Goal: Transaction & Acquisition: Download file/media

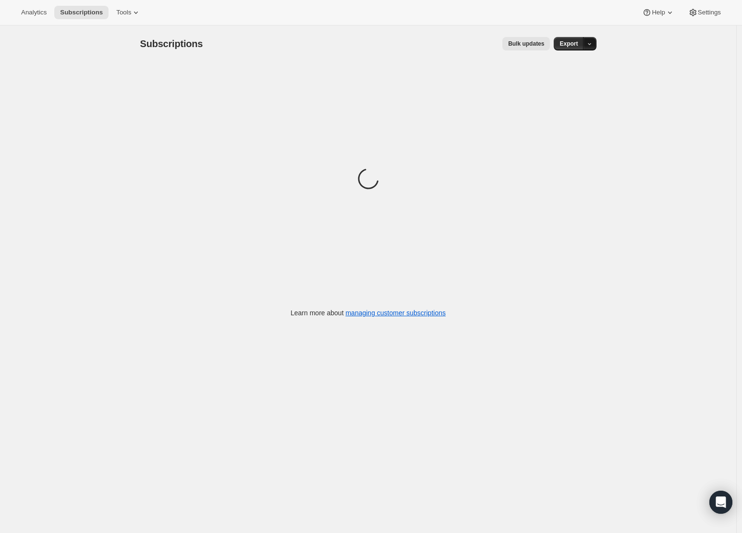
click at [594, 39] on button "button" at bounding box center [589, 43] width 13 height 13
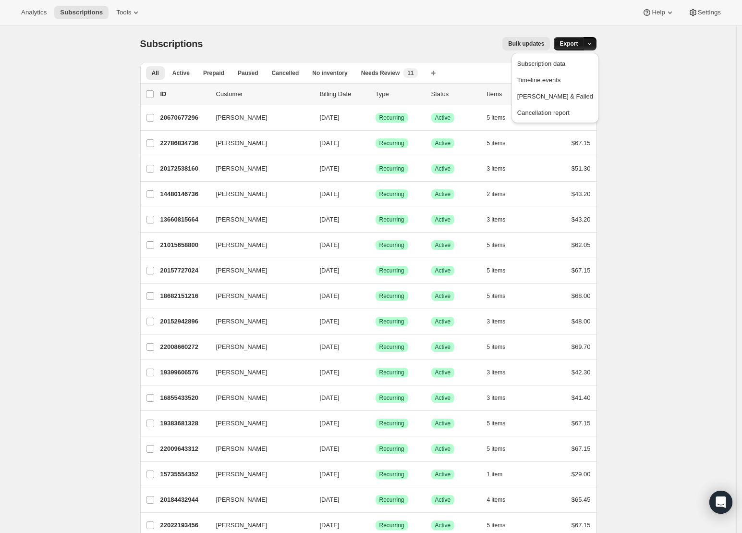
click at [570, 44] on span "Export" at bounding box center [569, 44] width 18 height 8
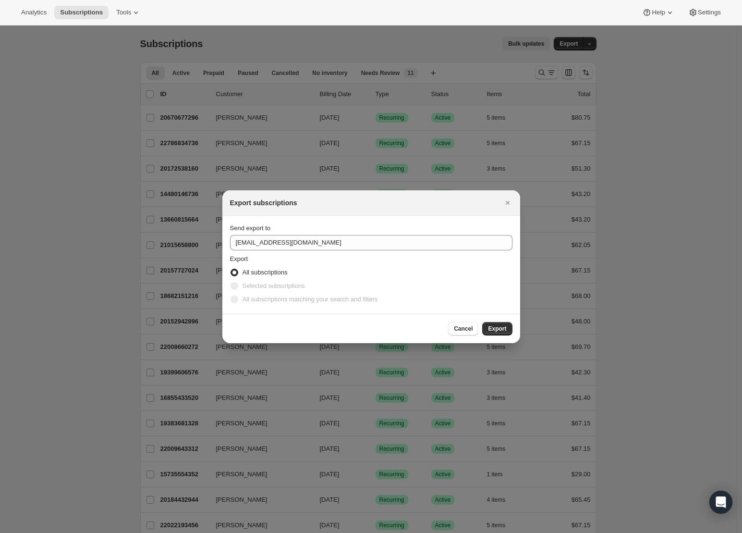
click at [526, 37] on div at bounding box center [371, 266] width 742 height 533
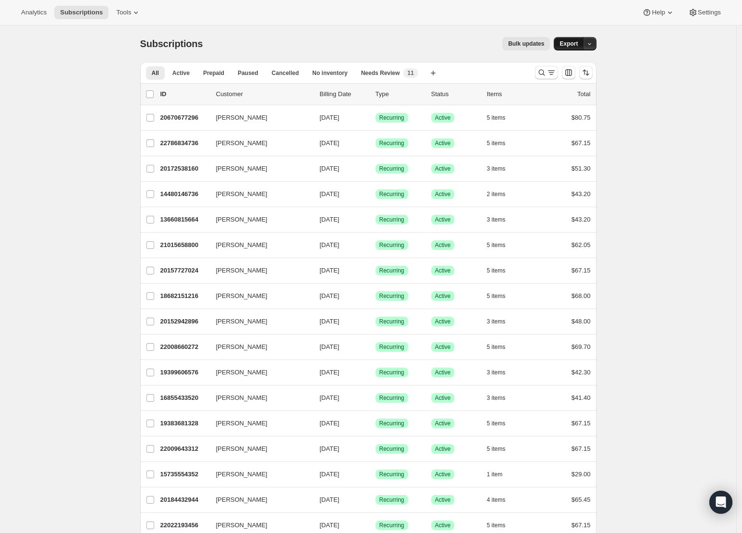
click at [571, 44] on span "Export" at bounding box center [569, 44] width 18 height 8
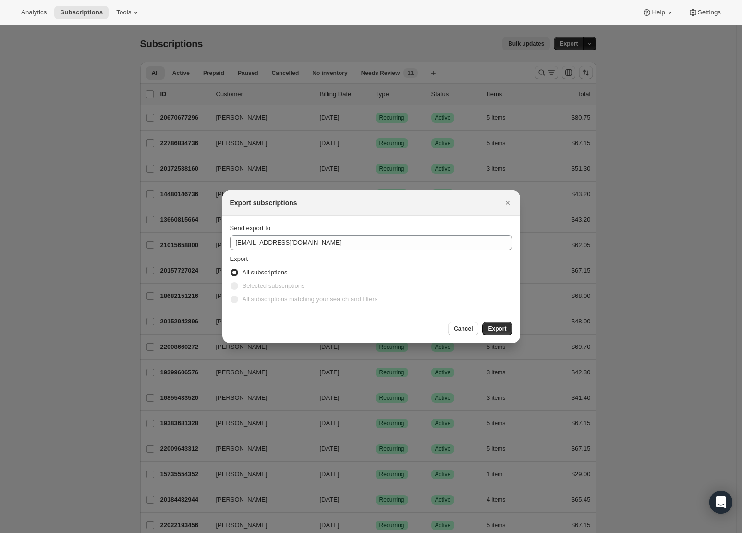
click at [582, 44] on div at bounding box center [371, 266] width 742 height 533
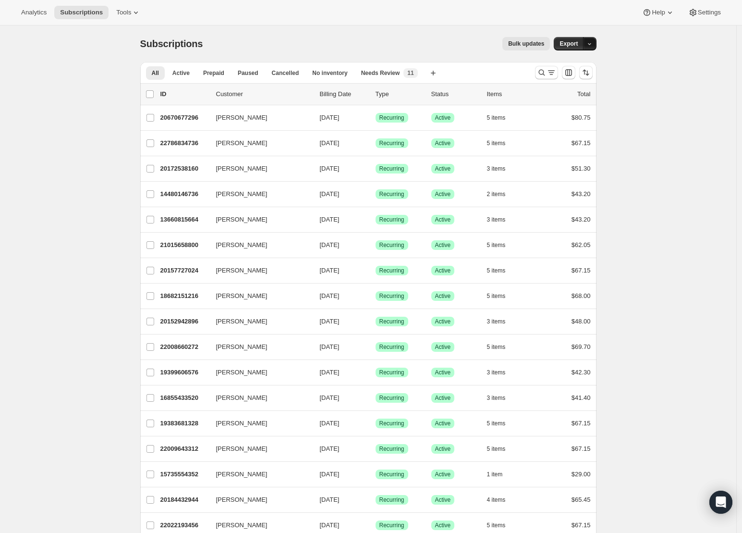
click at [597, 46] on button "button" at bounding box center [589, 43] width 13 height 13
click at [565, 62] on span "Subscription data" at bounding box center [541, 63] width 48 height 7
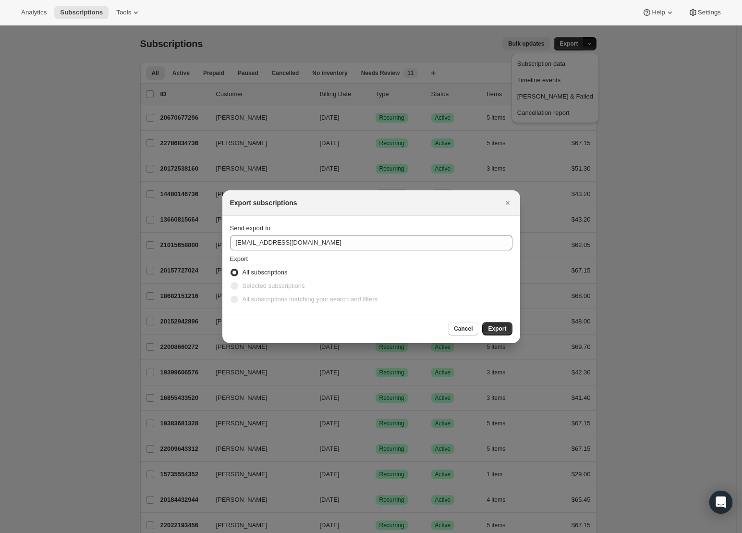
click at [531, 54] on div at bounding box center [371, 266] width 742 height 533
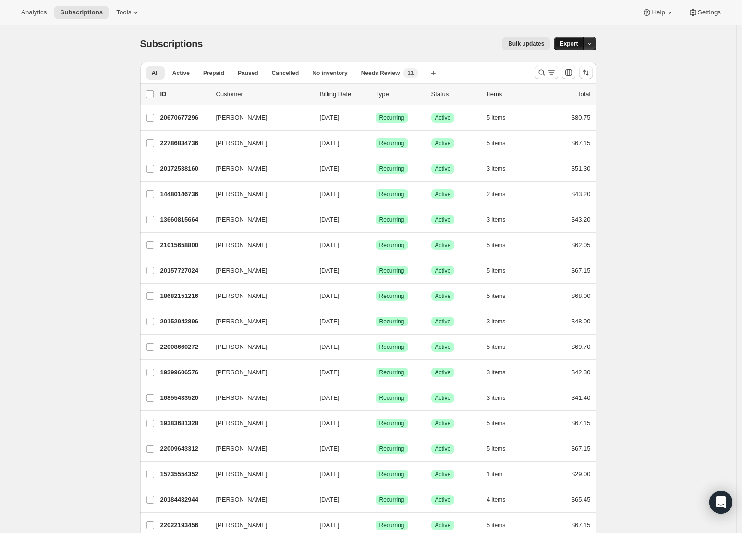
click at [576, 49] on button "Export" at bounding box center [569, 43] width 30 height 13
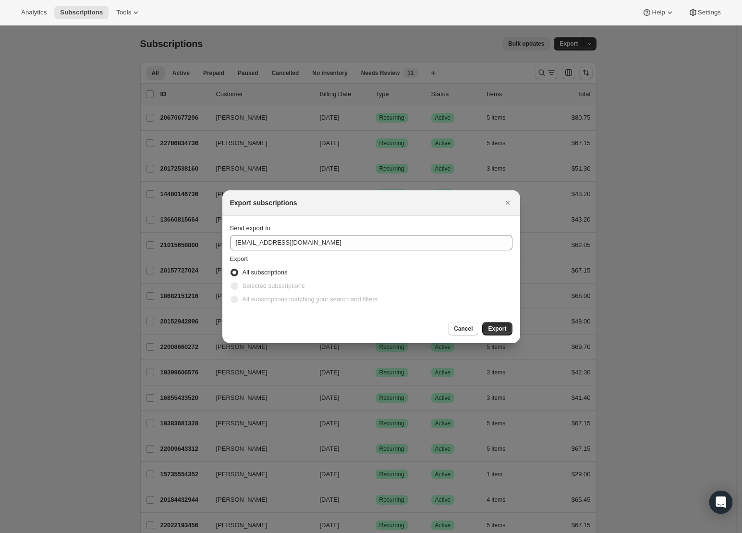
click at [446, 137] on div at bounding box center [371, 266] width 742 height 533
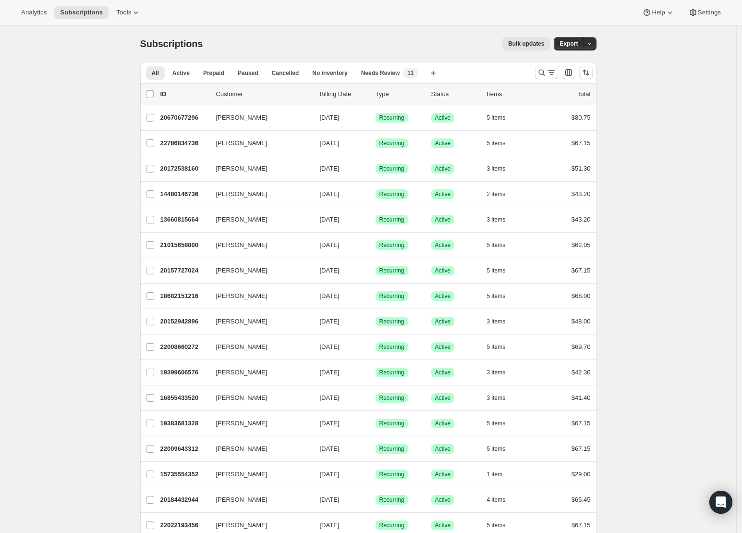
click at [576, 35] on div "Subscriptions. This page is ready Subscriptions Bulk updates More actions Bulk …" at bounding box center [368, 43] width 456 height 37
click at [575, 41] on span "Export" at bounding box center [569, 44] width 18 height 8
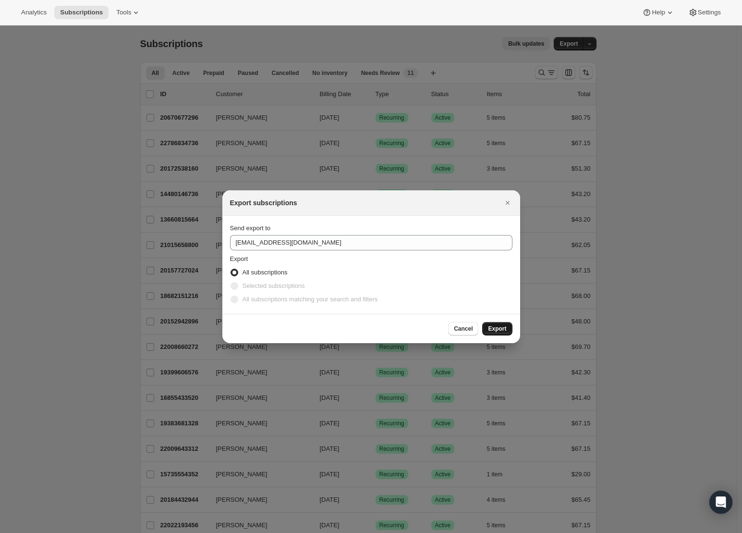
click at [495, 326] on span "Export" at bounding box center [497, 329] width 18 height 8
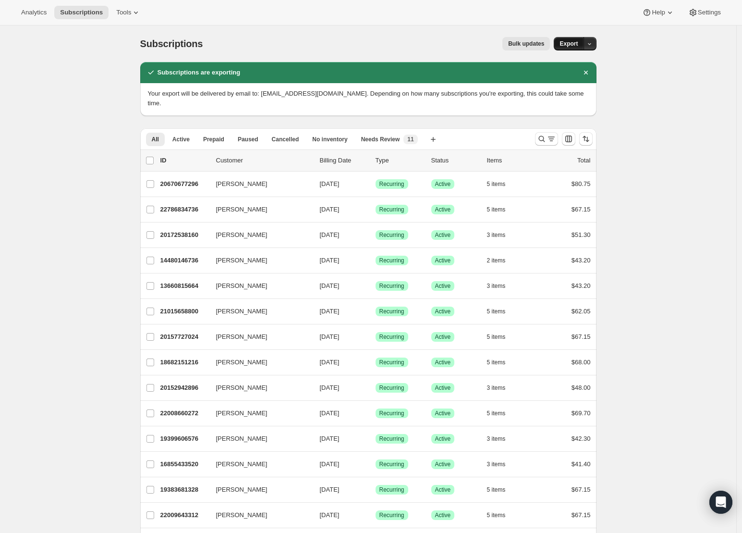
click at [578, 47] on span "Export" at bounding box center [569, 44] width 18 height 8
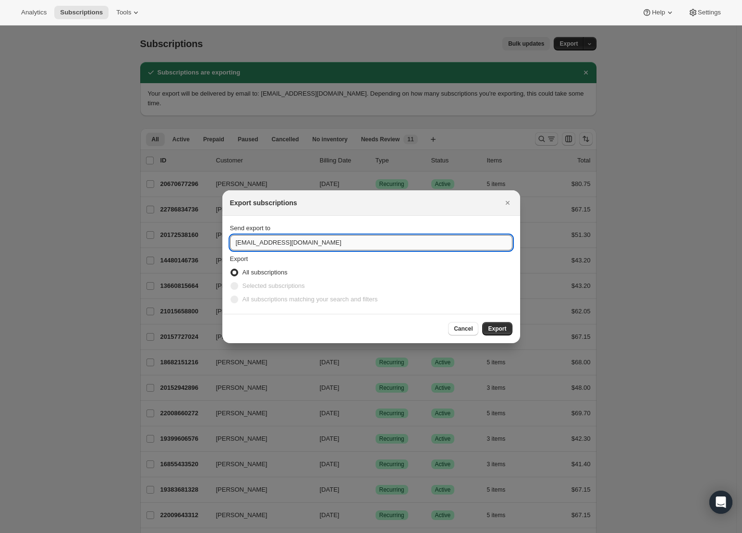
click at [247, 245] on input "support@kleokolor.com" at bounding box center [371, 242] width 282 height 15
type input "wes@99.vision"
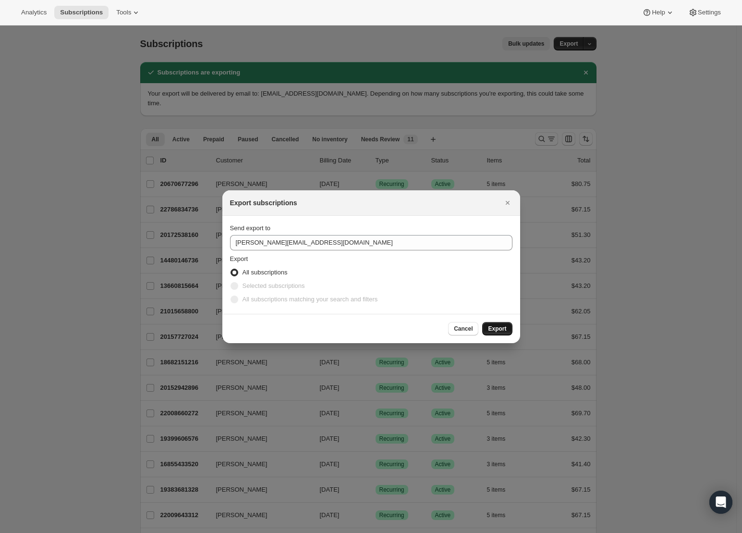
click at [494, 327] on span "Export" at bounding box center [497, 329] width 18 height 8
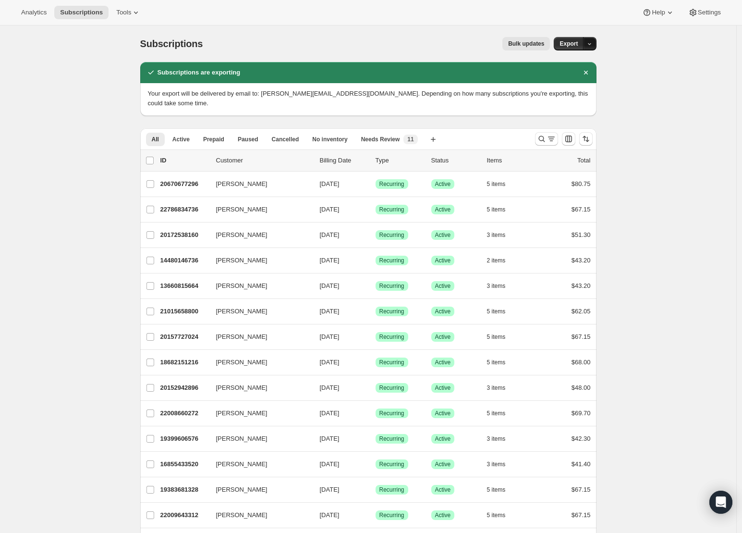
click at [597, 48] on button "button" at bounding box center [589, 43] width 13 height 13
click at [572, 30] on div "Subscriptions. This page is ready Subscriptions Bulk updates More actions Bulk …" at bounding box center [368, 43] width 456 height 37
click at [571, 38] on button "Export" at bounding box center [569, 43] width 30 height 13
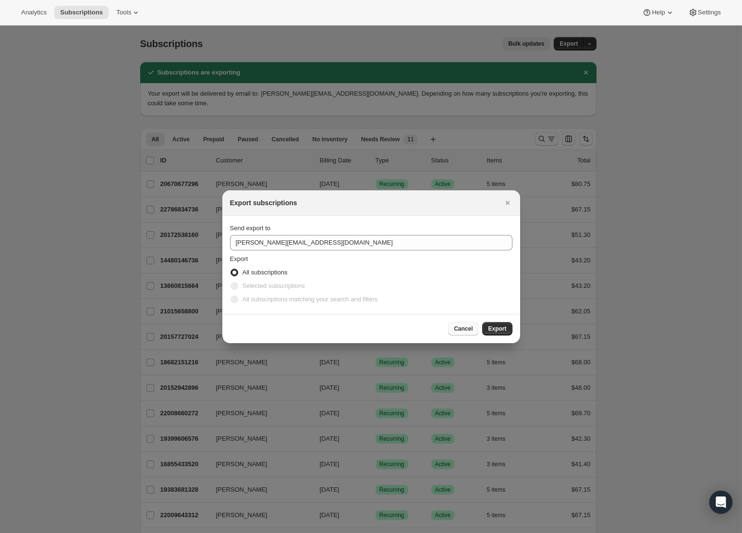
click at [473, 331] on button "Cancel" at bounding box center [463, 328] width 30 height 13
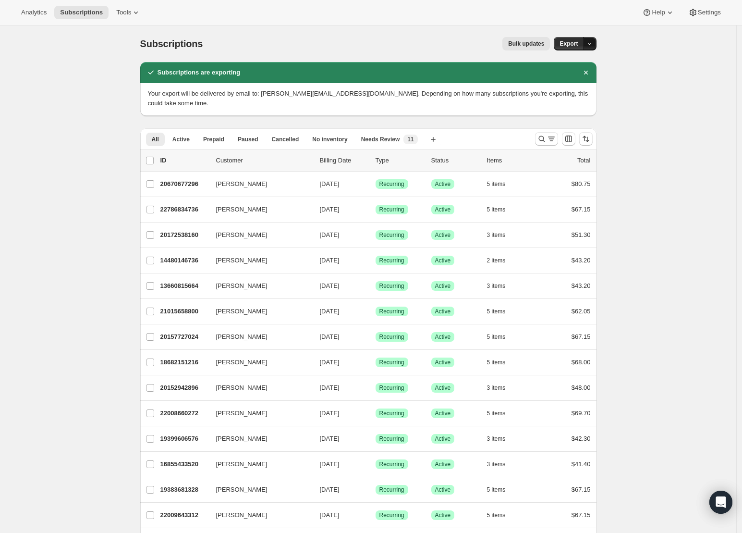
click at [595, 40] on button "button" at bounding box center [589, 43] width 13 height 13
click at [572, 43] on span "Export" at bounding box center [569, 44] width 18 height 8
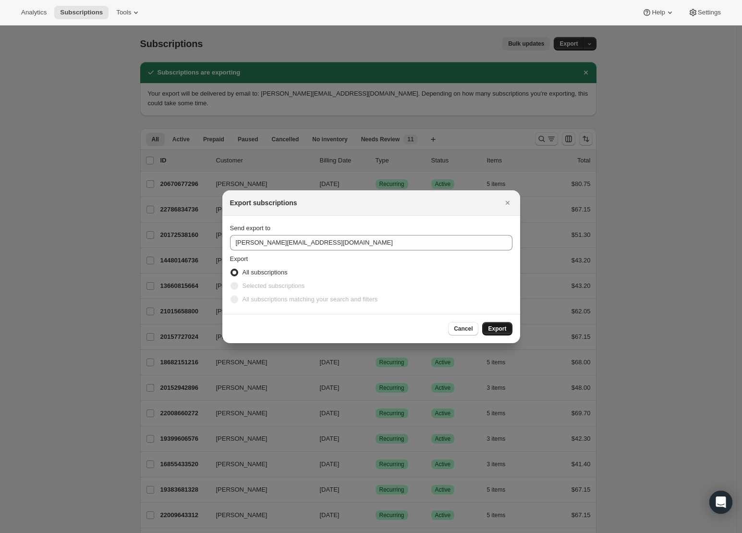
click at [504, 326] on span "Export" at bounding box center [497, 329] width 18 height 8
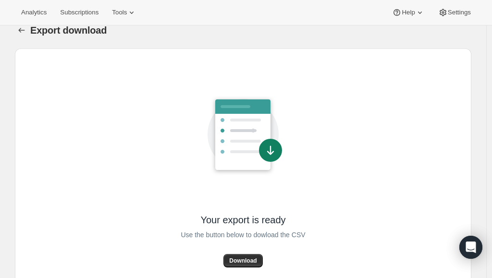
scroll to position [19, 0]
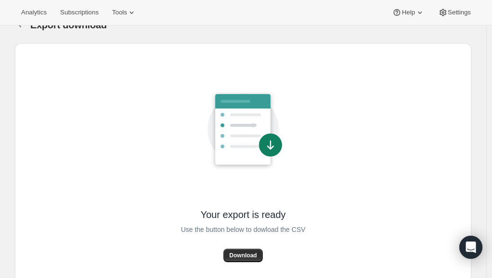
click at [241, 247] on div "Use the button below to dowload the CSV" at bounding box center [243, 235] width 124 height 28
click at [245, 256] on span "Download" at bounding box center [242, 256] width 27 height 8
